Goal: Book appointment/travel/reservation

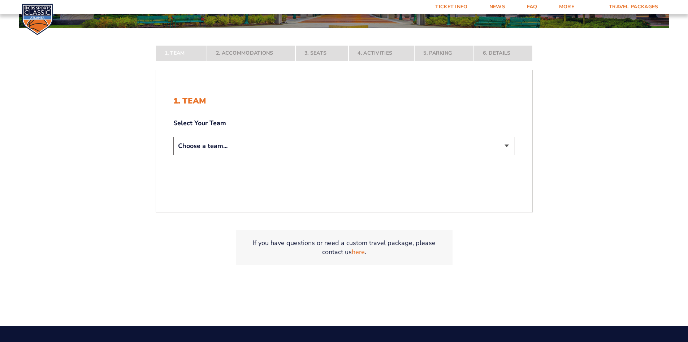
scroll to position [181, 0]
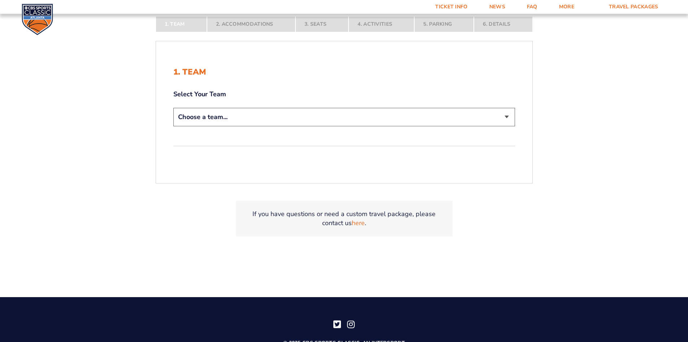
click at [250, 117] on select "Choose a team... [US_STATE] Wildcats [US_STATE] State Buckeyes [US_STATE] Tar H…" at bounding box center [344, 117] width 342 height 18
select select "20108"
click at [173, 108] on select "Choose a team... [US_STATE] Wildcats [US_STATE] State Buckeyes [US_STATE] Tar H…" at bounding box center [344, 117] width 342 height 18
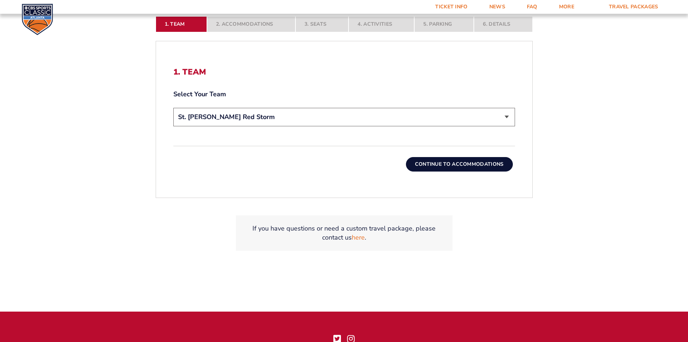
click at [480, 166] on button "Continue To Accommodations" at bounding box center [459, 164] width 107 height 14
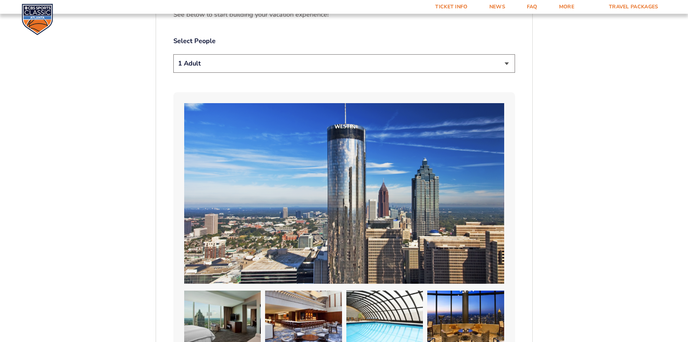
scroll to position [451, 0]
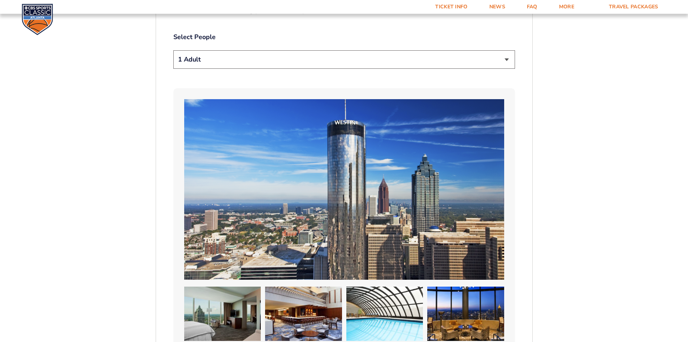
click at [238, 65] on select "1 Adult 2 Adults 3 Adults 4 Adults 2 Adults + 1 Child 2 Adults + 2 Children 2 A…" at bounding box center [344, 59] width 342 height 18
select select "2 Adults"
click at [173, 50] on select "1 Adult 2 Adults 3 Adults 4 Adults 2 Adults + 1 Child 2 Adults + 2 Children 2 A…" at bounding box center [344, 59] width 342 height 18
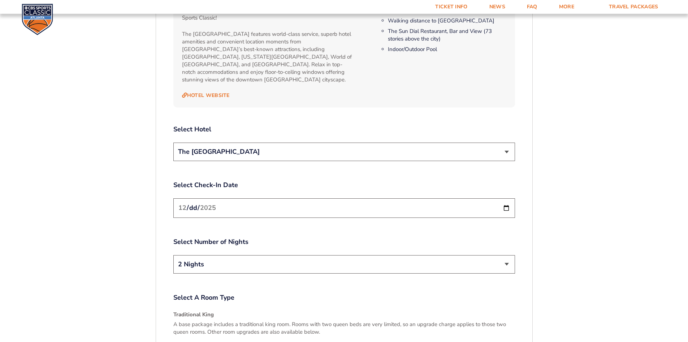
scroll to position [848, 0]
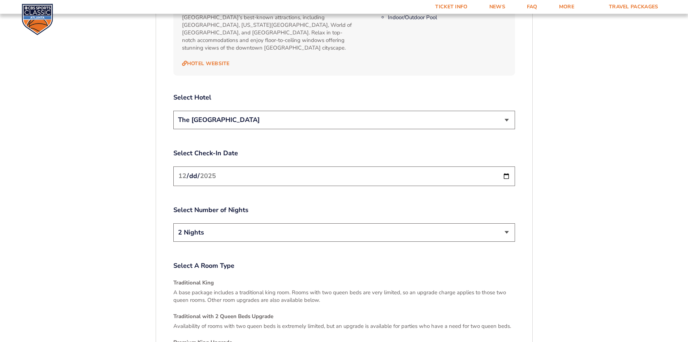
click at [284, 116] on select "The [GEOGRAPHIC_DATA]" at bounding box center [344, 120] width 342 height 18
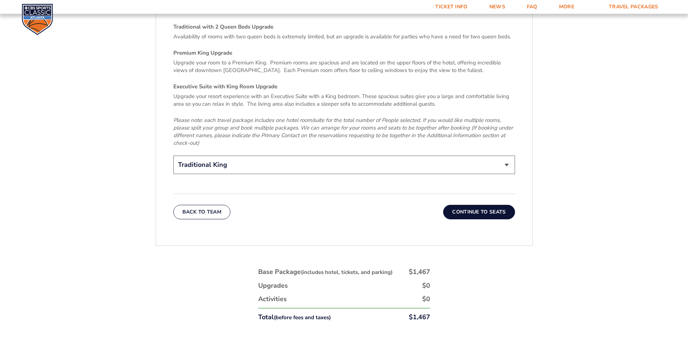
scroll to position [1173, 0]
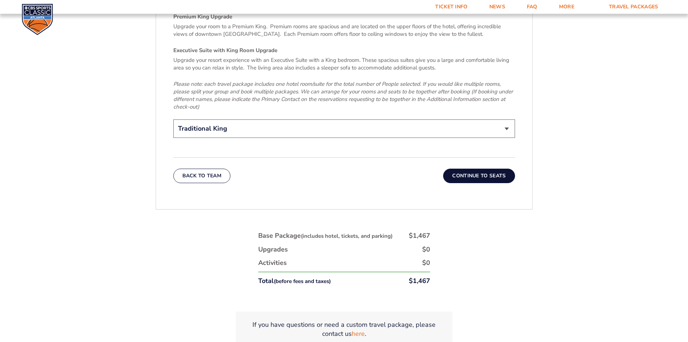
click at [456, 168] on button "Continue To Seats" at bounding box center [479, 175] width 72 height 14
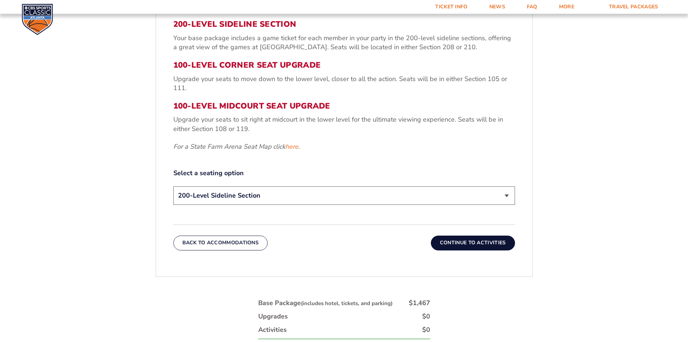
scroll to position [306, 0]
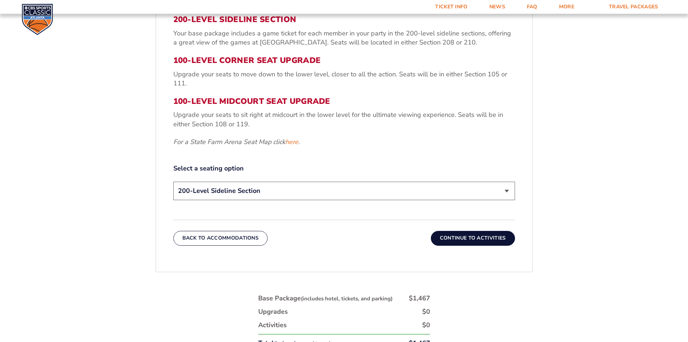
click at [264, 191] on select "200-Level Sideline Section 100-Level Corner Seat Upgrade (+$120 per person) 100…" at bounding box center [344, 190] width 342 height 18
select select "100-Level Midcourt Seat Upgrade"
click at [173, 181] on select "200-Level Sideline Section 100-Level Corner Seat Upgrade (+$120 per person) 100…" at bounding box center [344, 190] width 342 height 18
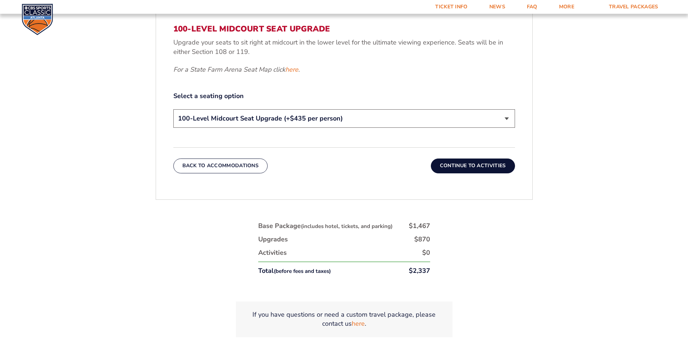
click at [480, 172] on button "Continue To Activities" at bounding box center [473, 165] width 84 height 14
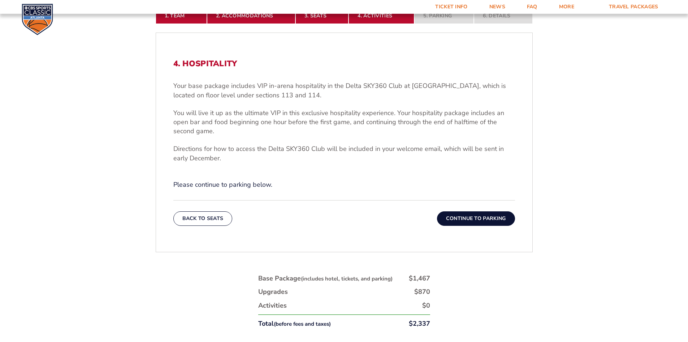
scroll to position [270, 0]
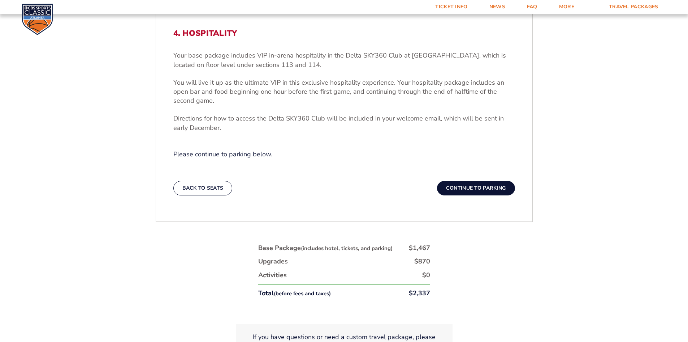
click at [454, 188] on button "Continue To Parking" at bounding box center [476, 188] width 78 height 14
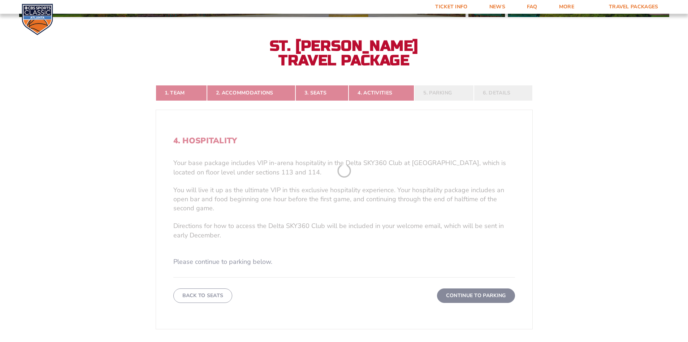
scroll to position [162, 0]
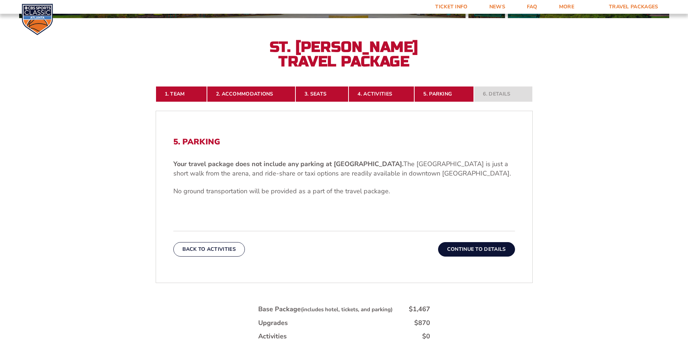
click at [468, 248] on button "Continue To Details" at bounding box center [476, 249] width 77 height 14
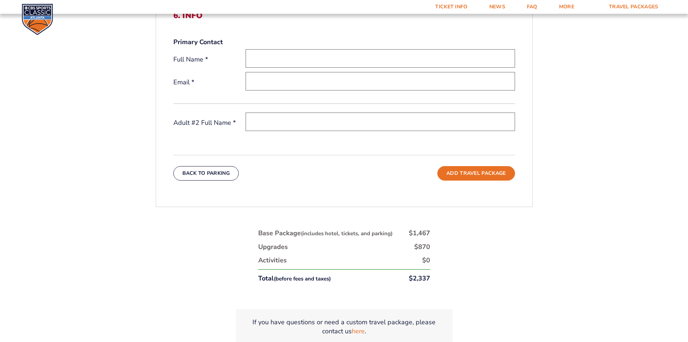
scroll to position [306, 0]
